Goal: Transaction & Acquisition: Purchase product/service

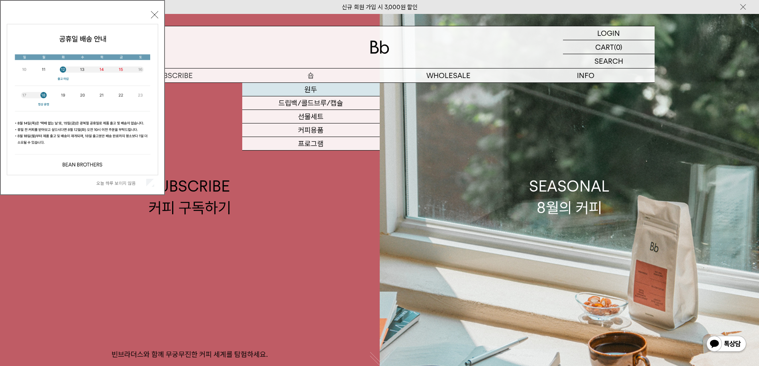
click at [314, 90] on link "원두" at bounding box center [311, 90] width 138 height 14
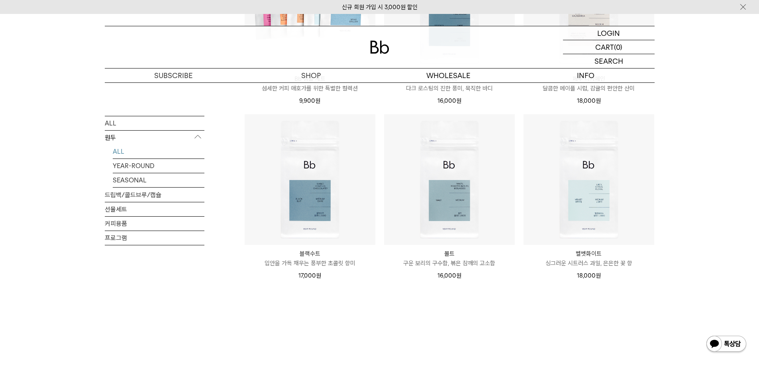
scroll to position [598, 0]
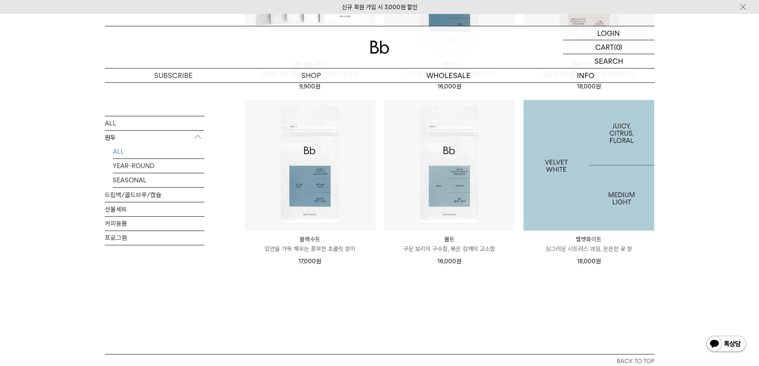
click at [556, 165] on img at bounding box center [589, 165] width 131 height 131
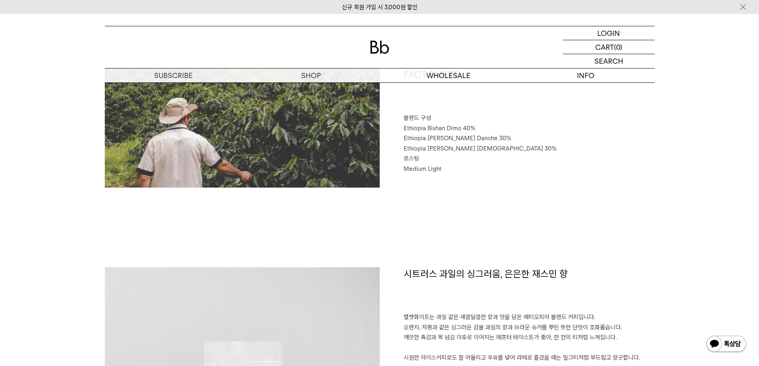
scroll to position [359, 0]
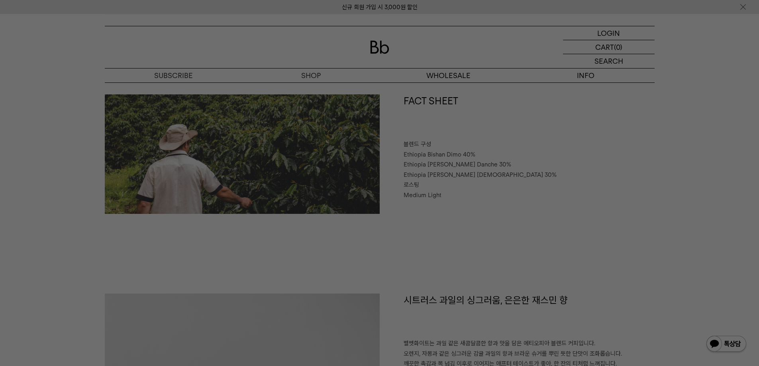
click at [448, 212] on div at bounding box center [379, 183] width 759 height 366
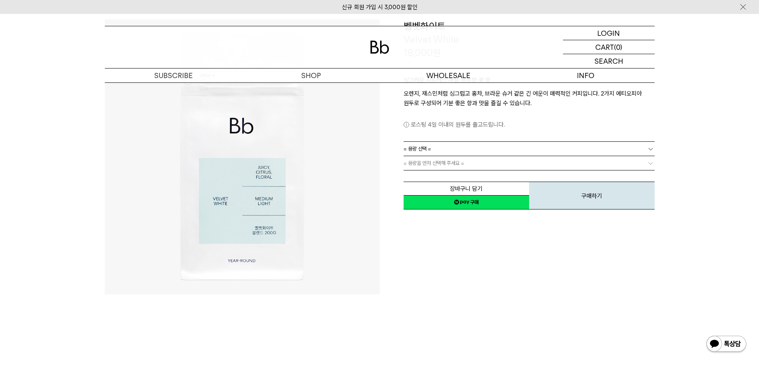
scroll to position [40, 0]
